Goal: Find specific page/section: Find specific page/section

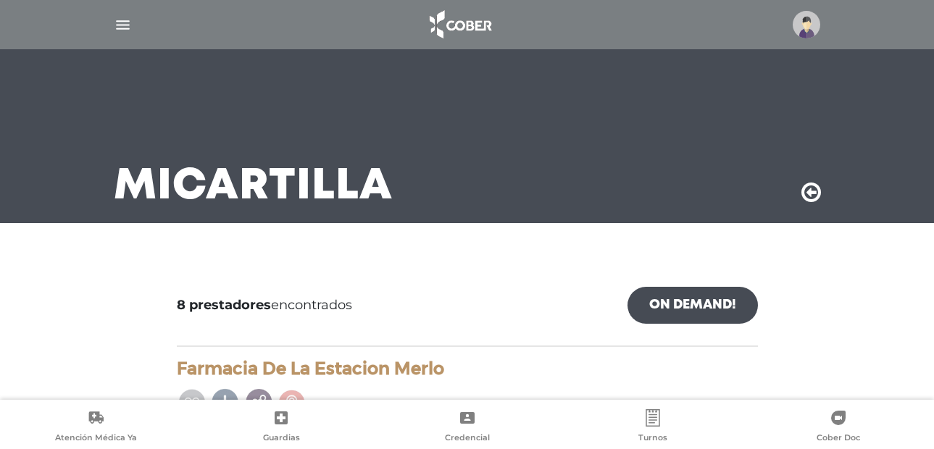
scroll to position [1160, 0]
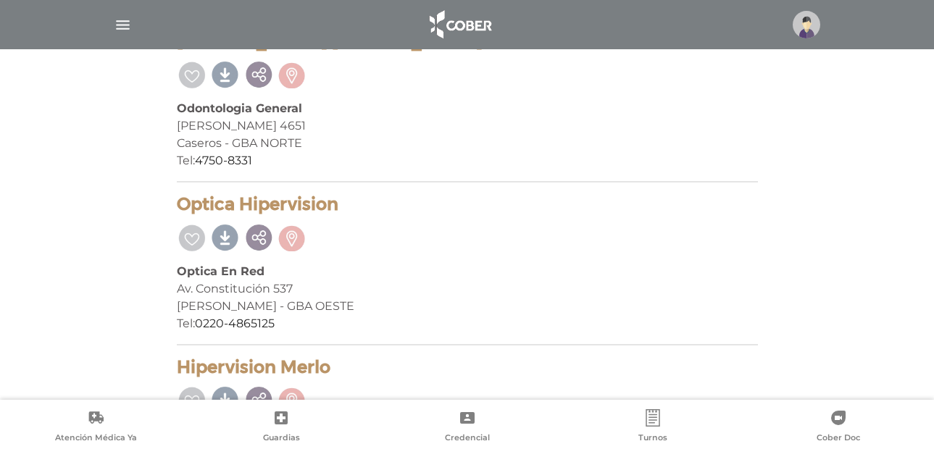
click at [120, 28] on img "button" at bounding box center [123, 25] width 18 height 18
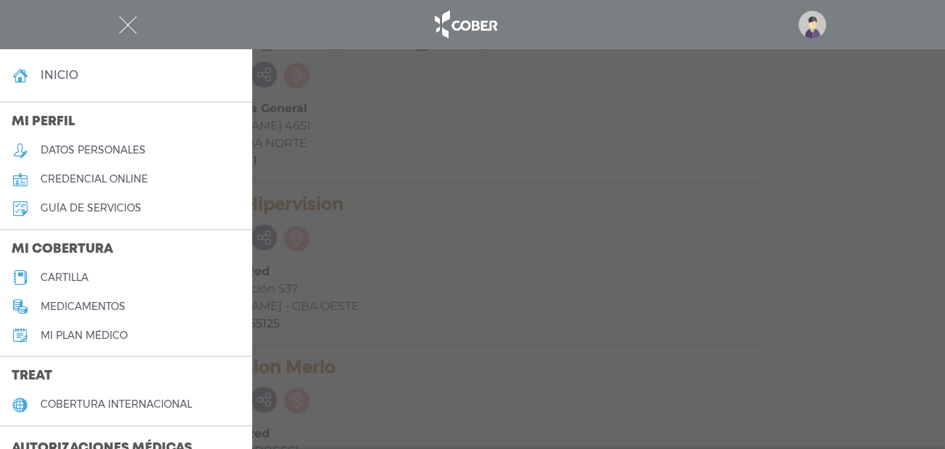
click at [96, 274] on link "cartilla" at bounding box center [126, 277] width 252 height 29
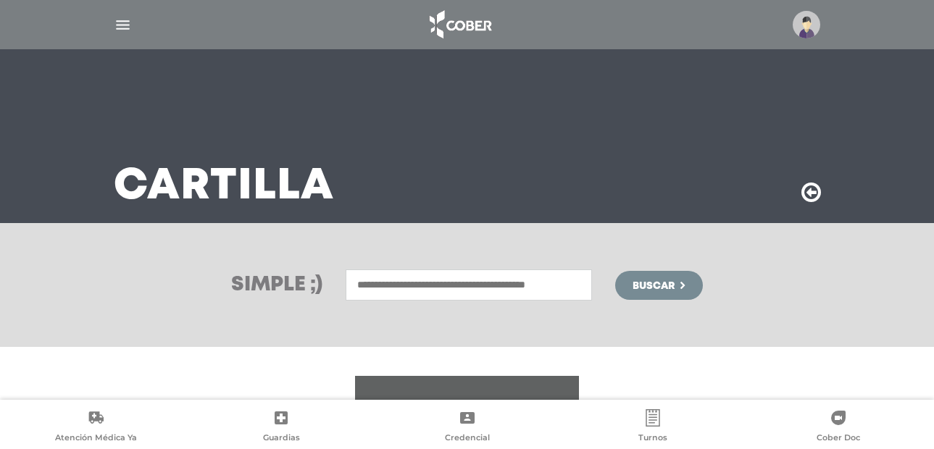
click at [120, 21] on img "button" at bounding box center [123, 25] width 18 height 18
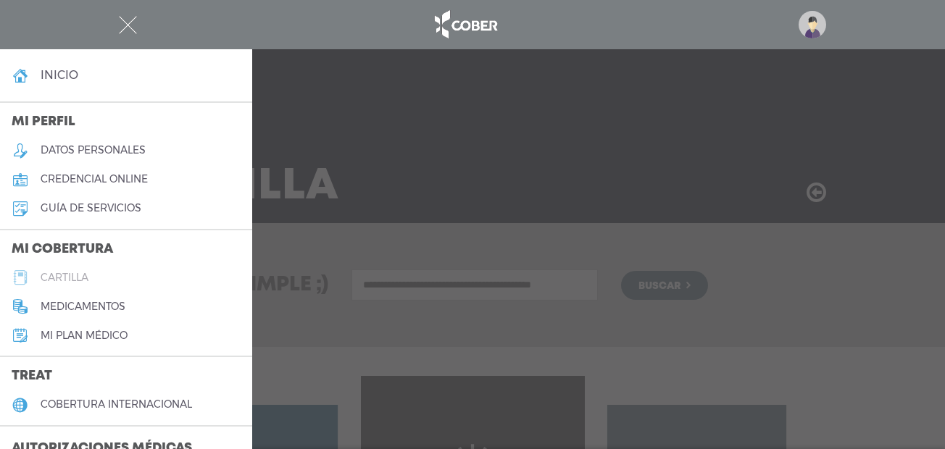
click at [118, 273] on link "cartilla" at bounding box center [126, 277] width 252 height 29
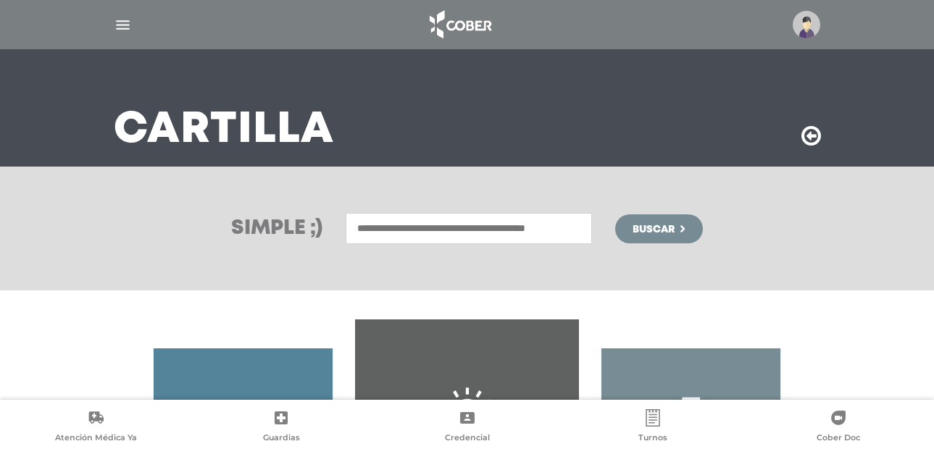
scroll to position [217, 0]
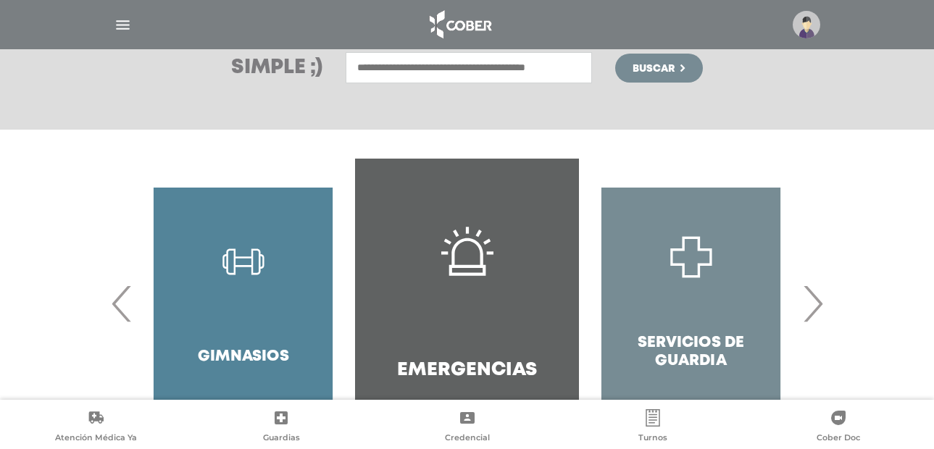
click at [823, 304] on span "›" at bounding box center [813, 304] width 28 height 78
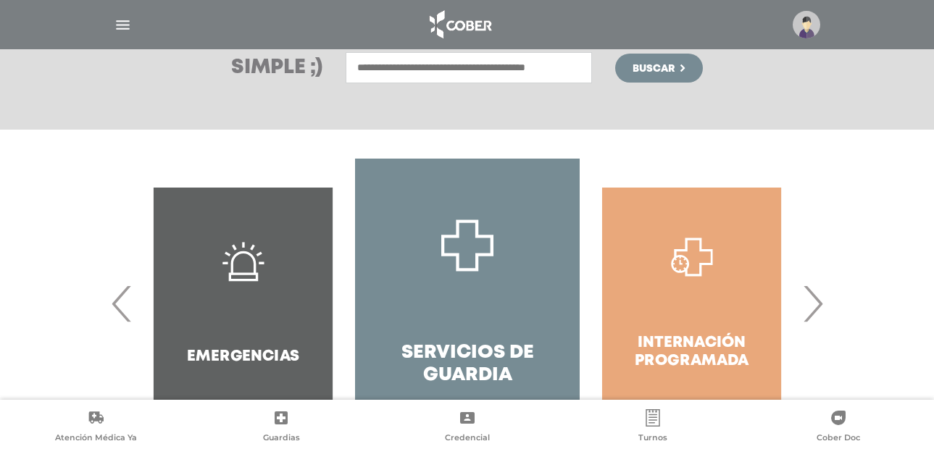
click at [818, 304] on span "›" at bounding box center [813, 304] width 28 height 78
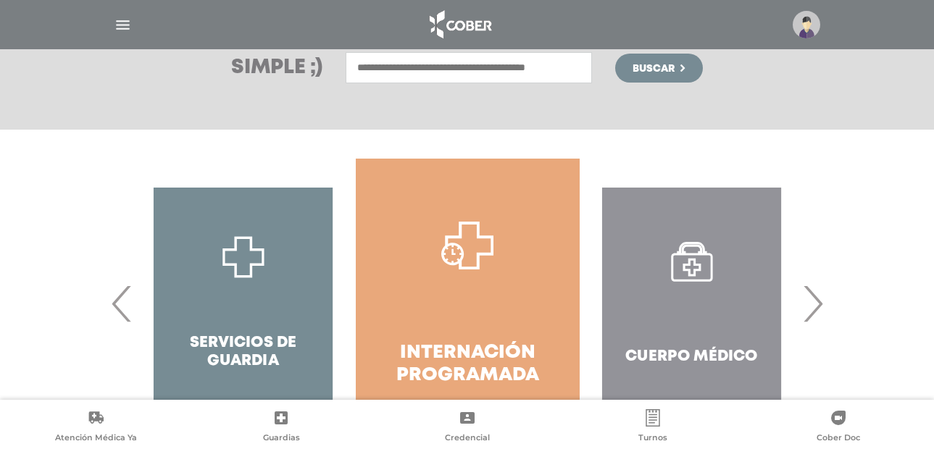
click at [818, 304] on span "›" at bounding box center [813, 304] width 28 height 78
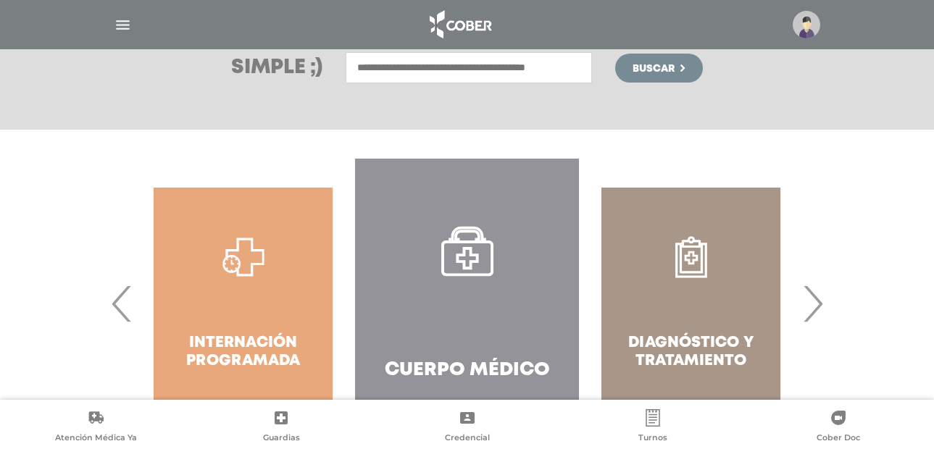
click at [443, 288] on link "Cuerpo Médico" at bounding box center [467, 304] width 224 height 290
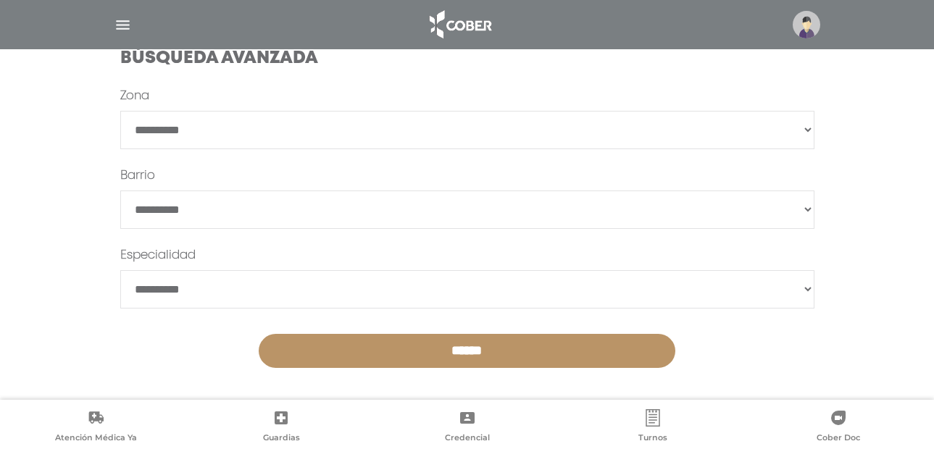
scroll to position [457, 0]
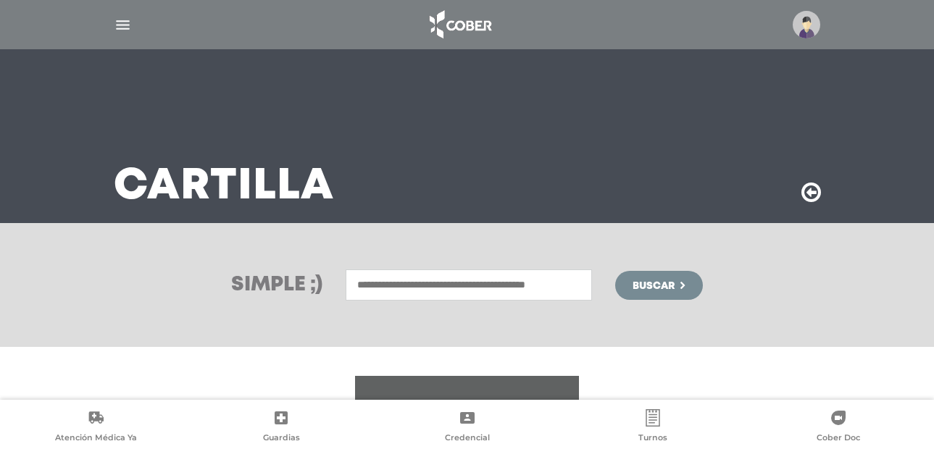
scroll to position [5, 0]
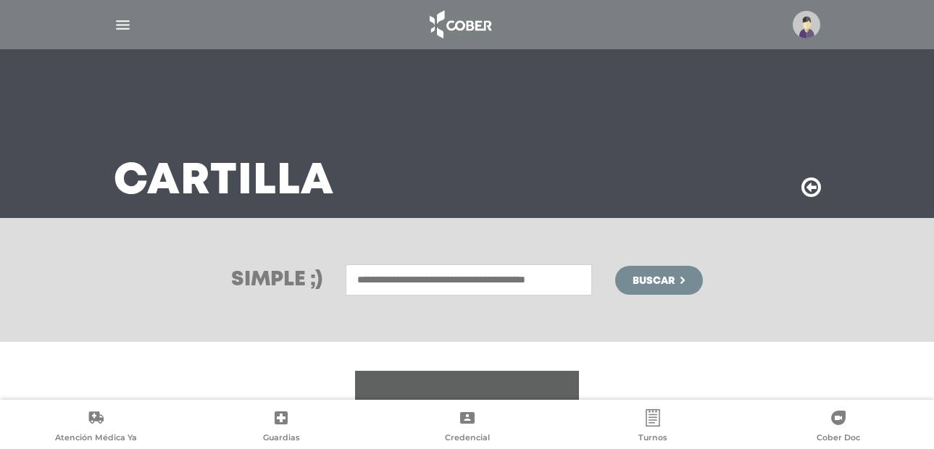
click at [119, 28] on img "button" at bounding box center [123, 25] width 18 height 18
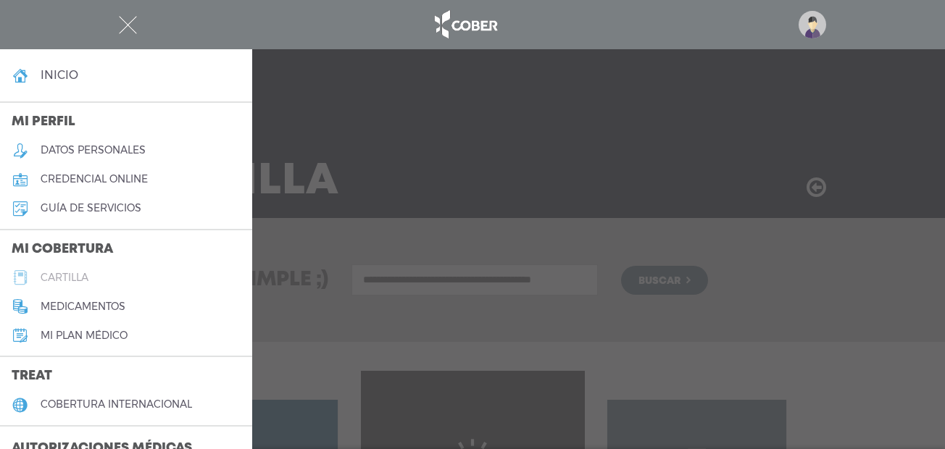
click at [93, 269] on link "cartilla" at bounding box center [126, 277] width 252 height 29
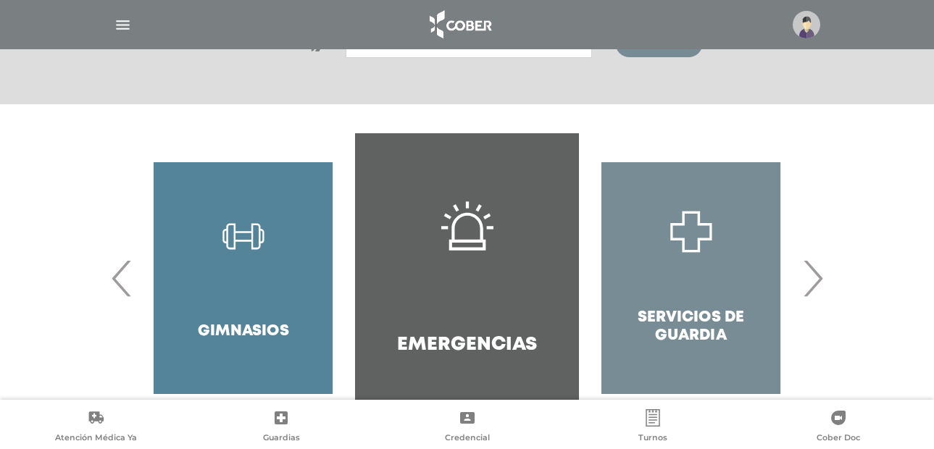
scroll to position [290, 0]
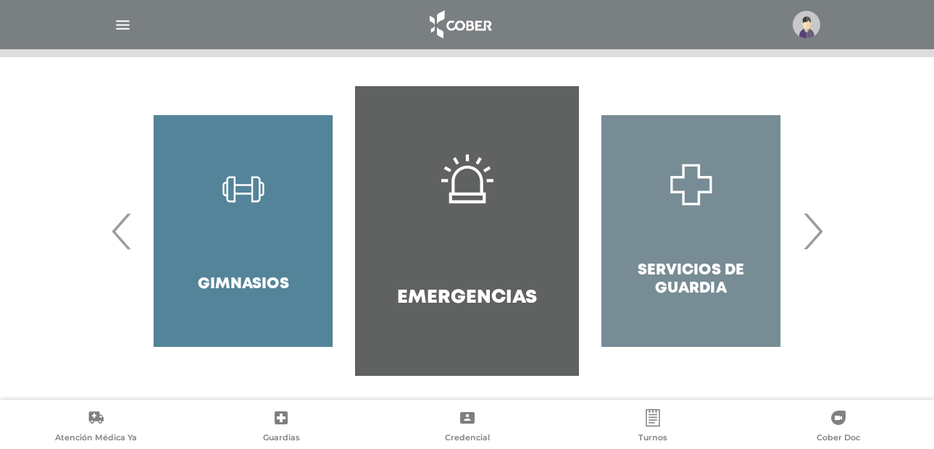
click at [823, 225] on span "›" at bounding box center [813, 231] width 28 height 78
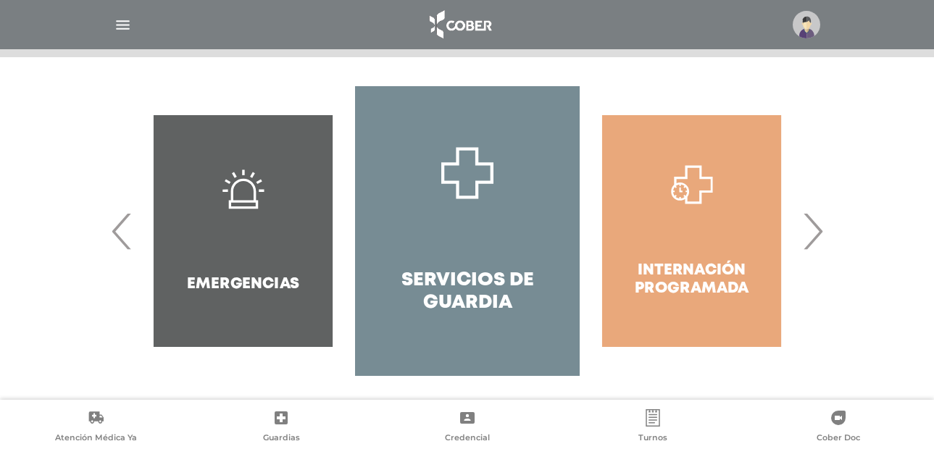
click at [823, 225] on span "›" at bounding box center [813, 231] width 28 height 78
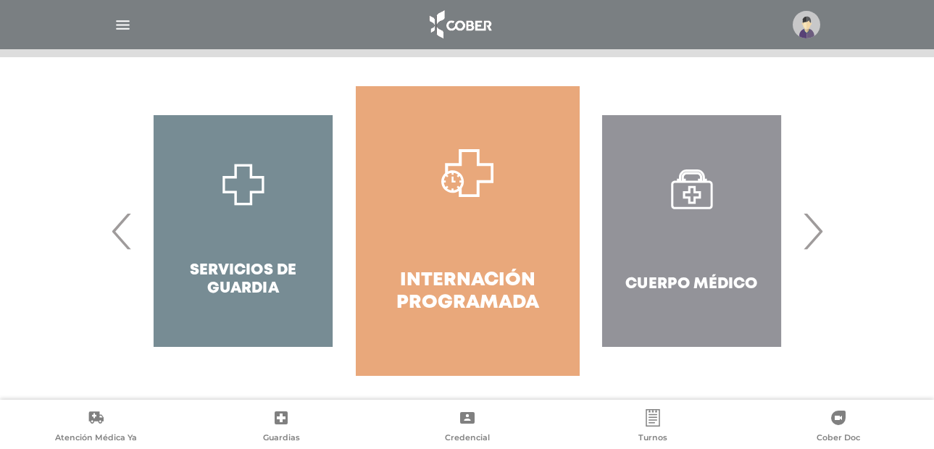
click at [815, 236] on span "›" at bounding box center [813, 231] width 28 height 78
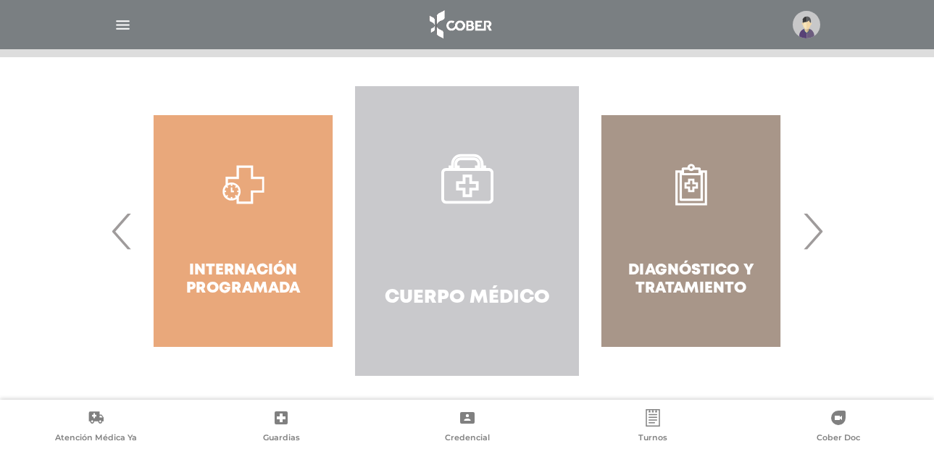
click at [419, 304] on h4 "Cuerpo Médico" at bounding box center [467, 298] width 165 height 22
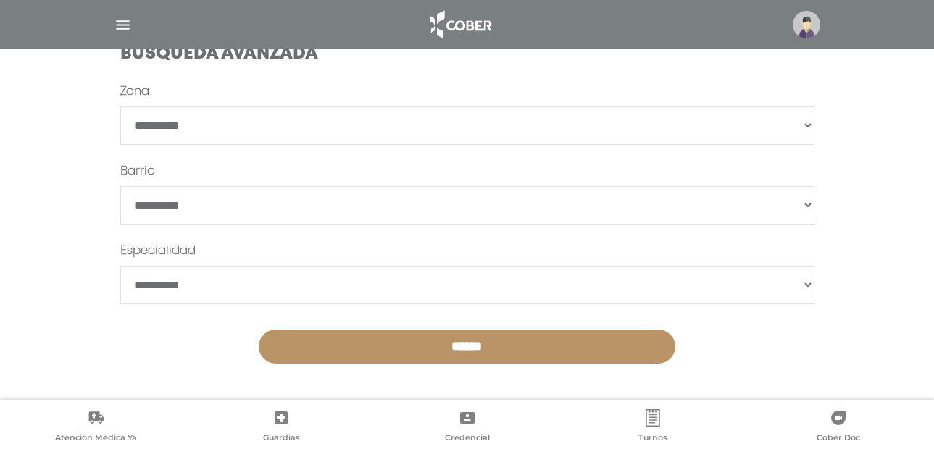
scroll to position [22, 0]
